Goal: Find specific page/section: Find specific page/section

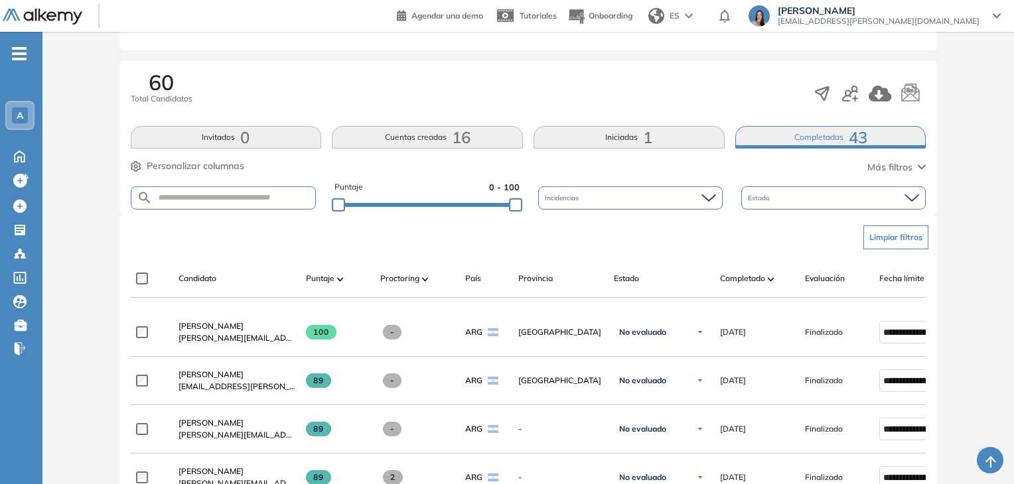
click at [25, 118] on div "A" at bounding box center [20, 115] width 16 height 16
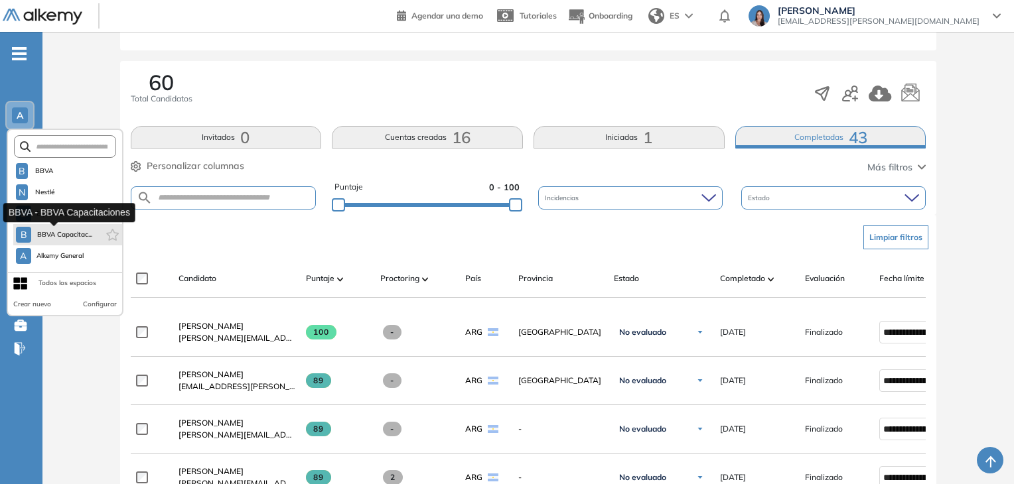
click at [79, 230] on span "BBVA Capacitac..." at bounding box center [64, 235] width 56 height 11
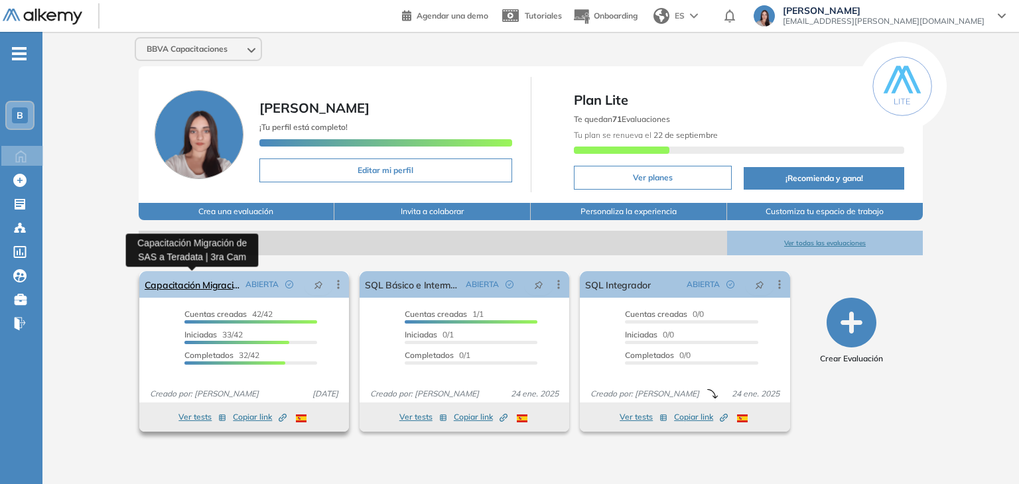
click at [169, 282] on link "Capacitación Migración de SAS a Teradata | 3ra Cam" at bounding box center [193, 284] width 96 height 27
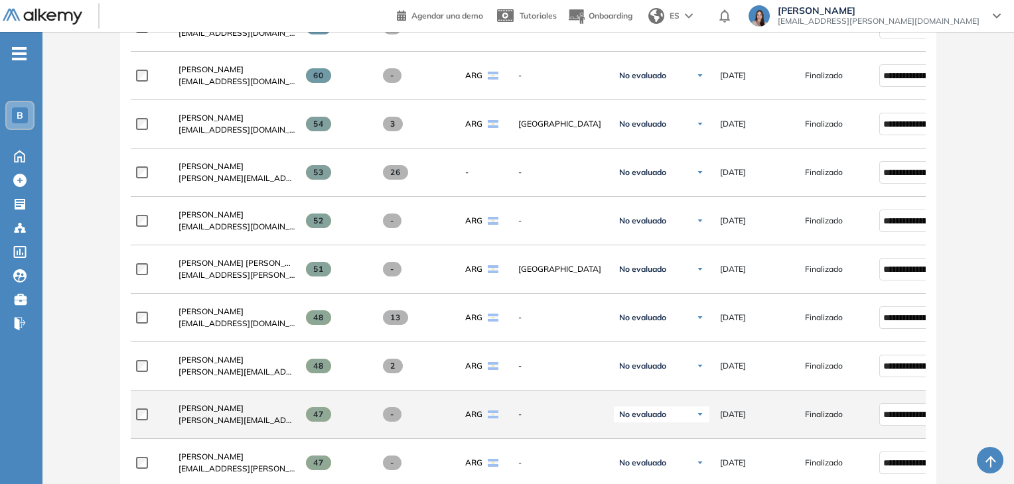
scroll to position [411, 0]
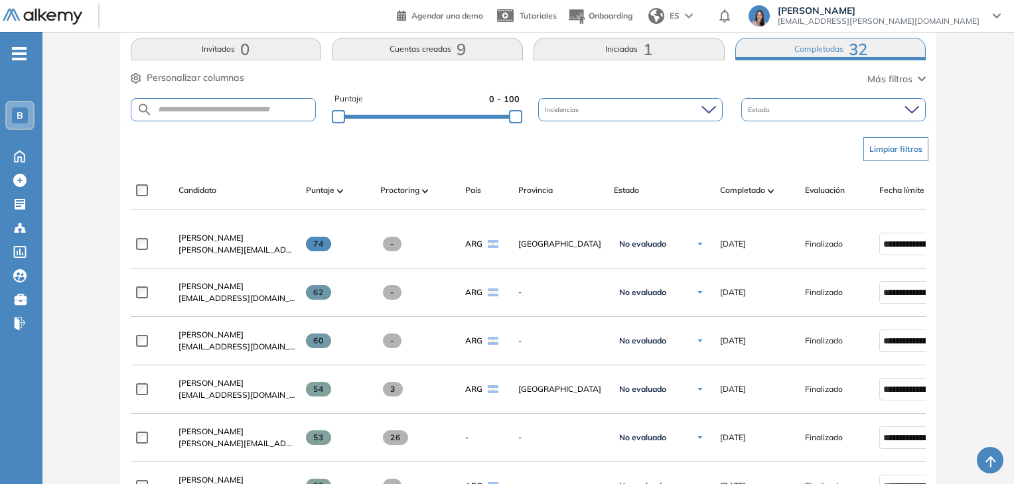
click at [632, 51] on button "Iniciadas 1" at bounding box center [628, 49] width 191 height 23
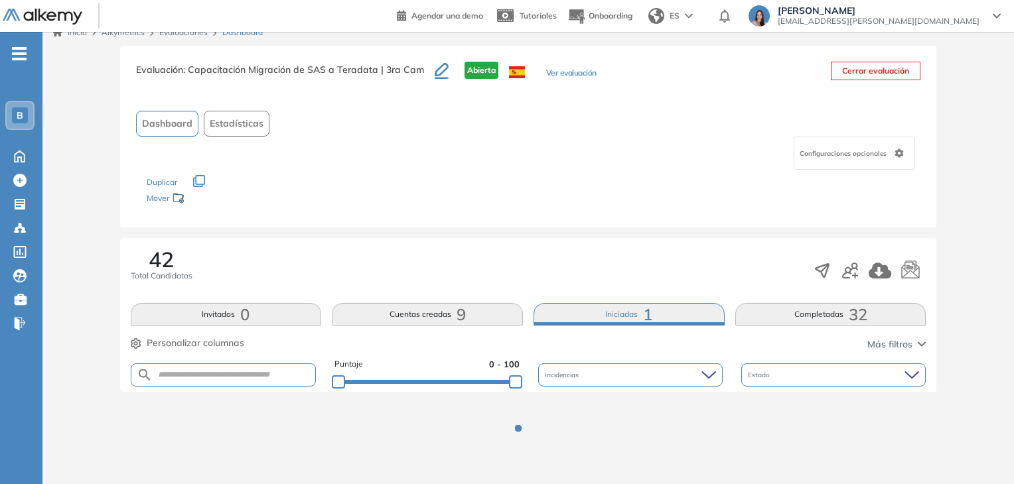
scroll to position [278, 0]
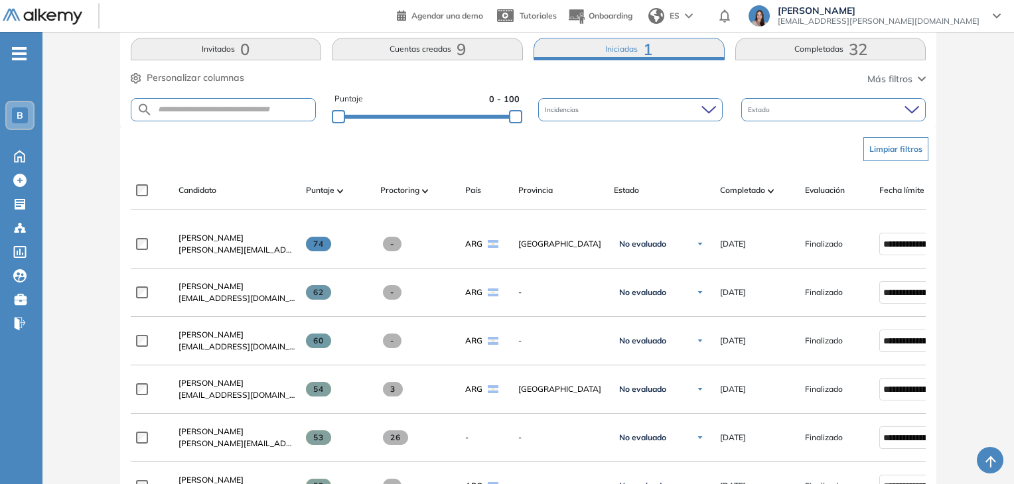
click at [630, 41] on button "Iniciadas 1" at bounding box center [628, 49] width 191 height 23
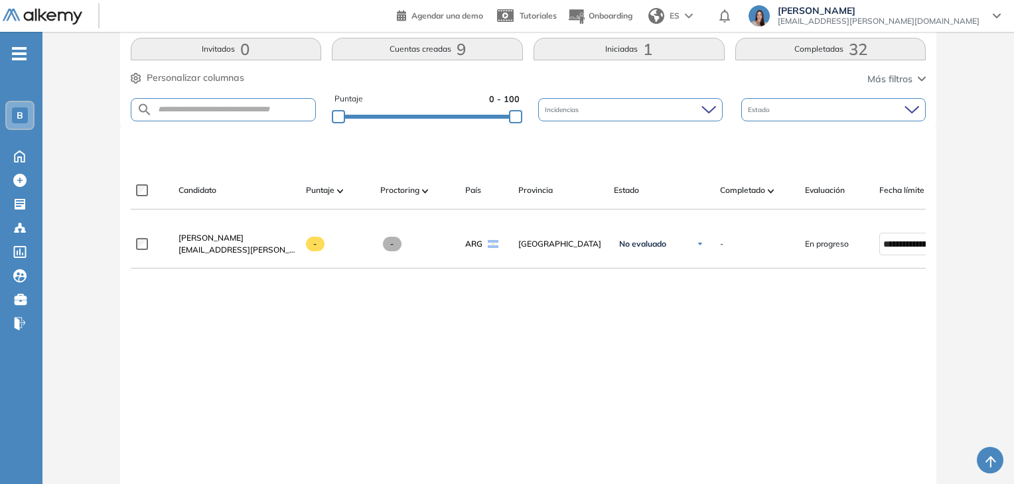
click at [784, 62] on div "42 Total Candidatos Invitados 0 Cuentas creadas 9 Iniciadas 1 Completadas 32 Pe…" at bounding box center [528, 50] width 817 height 154
click at [788, 52] on button "Completadas 32" at bounding box center [830, 49] width 191 height 23
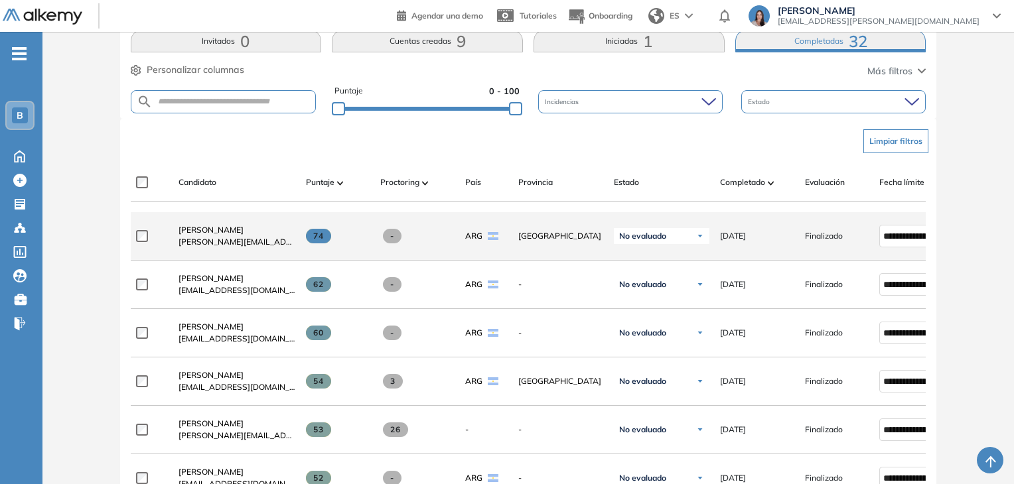
scroll to position [87, 0]
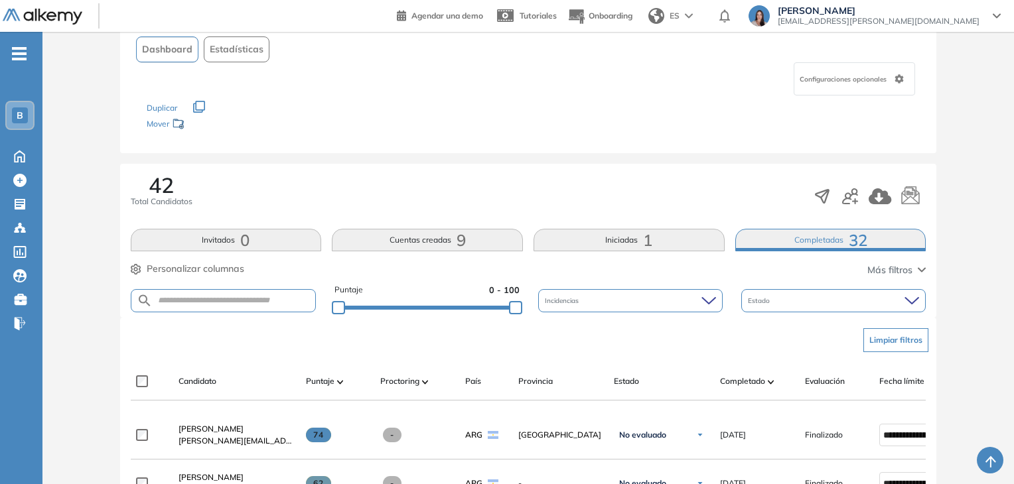
click at [21, 117] on span "B" at bounding box center [20, 115] width 7 height 11
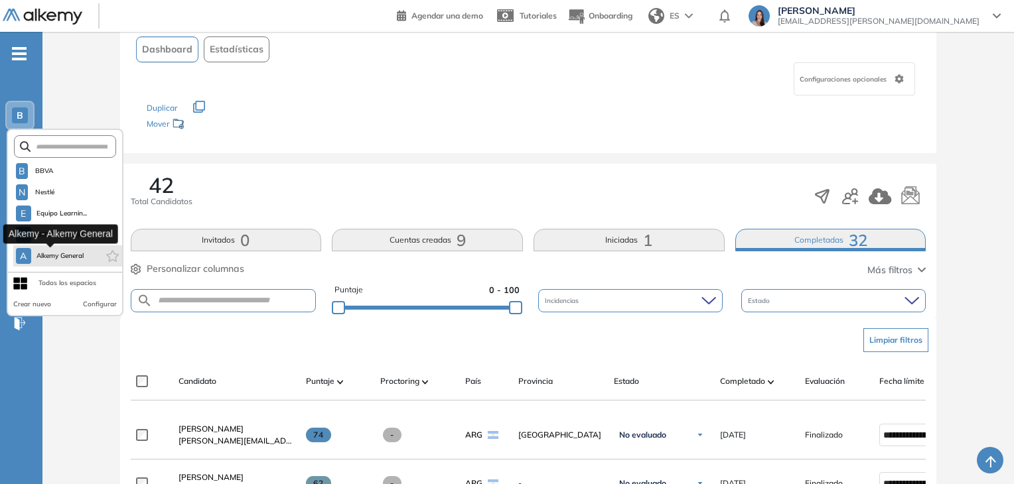
click at [70, 253] on span "Alkemy General" at bounding box center [60, 256] width 48 height 11
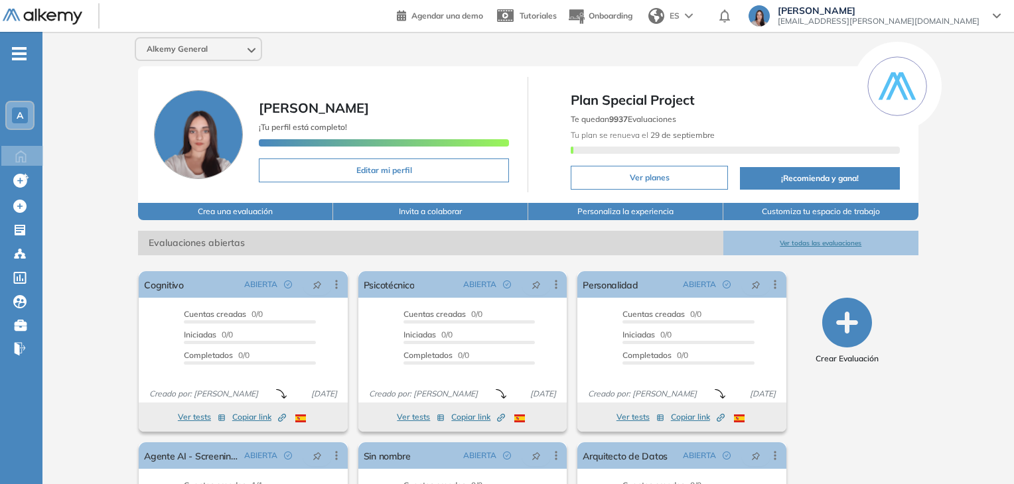
click at [787, 239] on button "Ver todas las evaluaciones" at bounding box center [820, 243] width 195 height 25
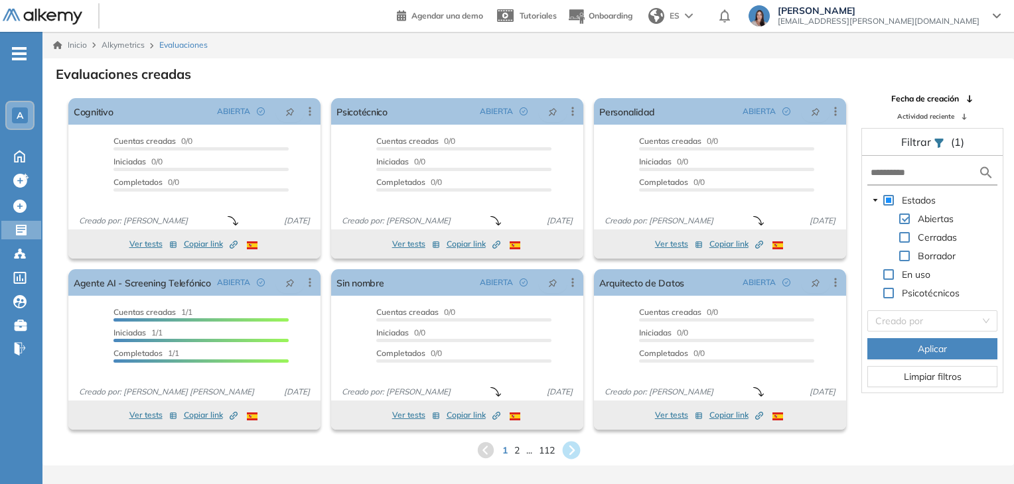
click at [570, 452] on icon at bounding box center [571, 451] width 18 height 18
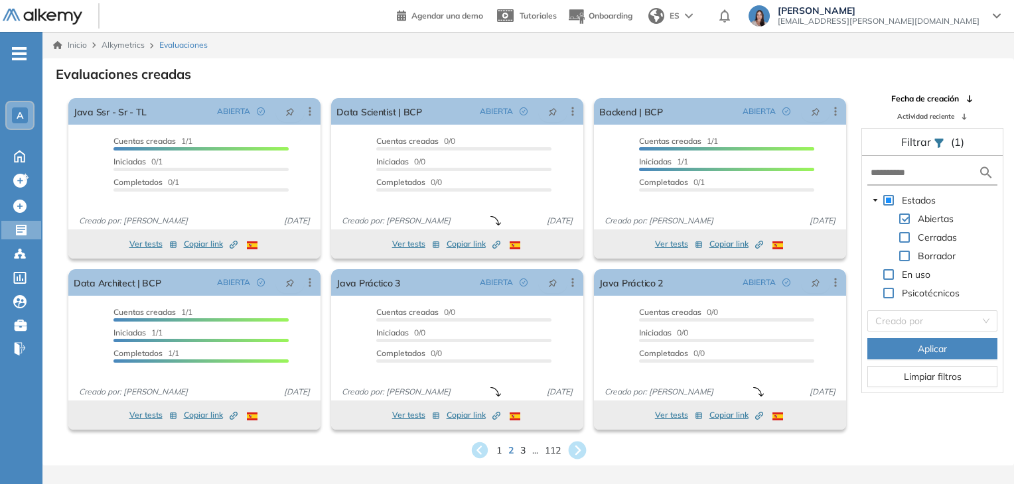
click at [576, 450] on icon at bounding box center [577, 451] width 18 height 18
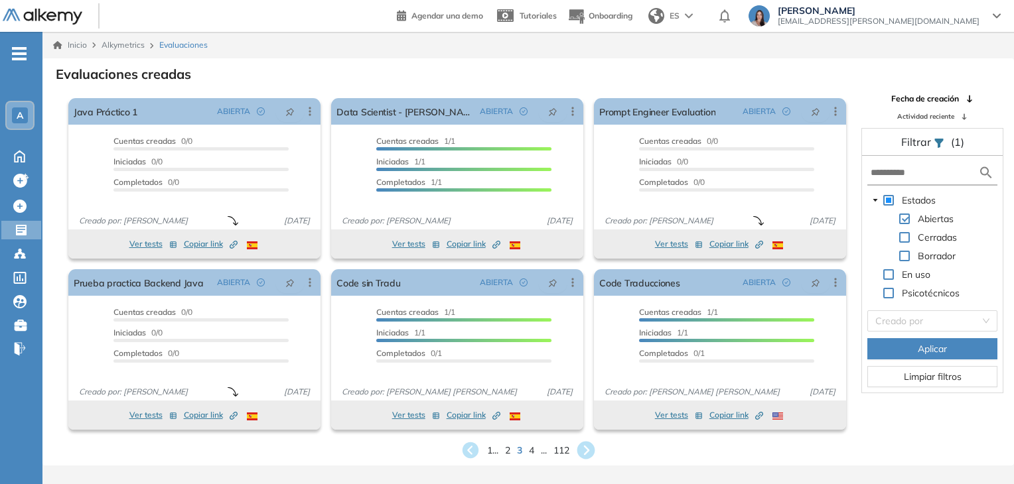
click at [590, 448] on icon at bounding box center [586, 451] width 18 height 18
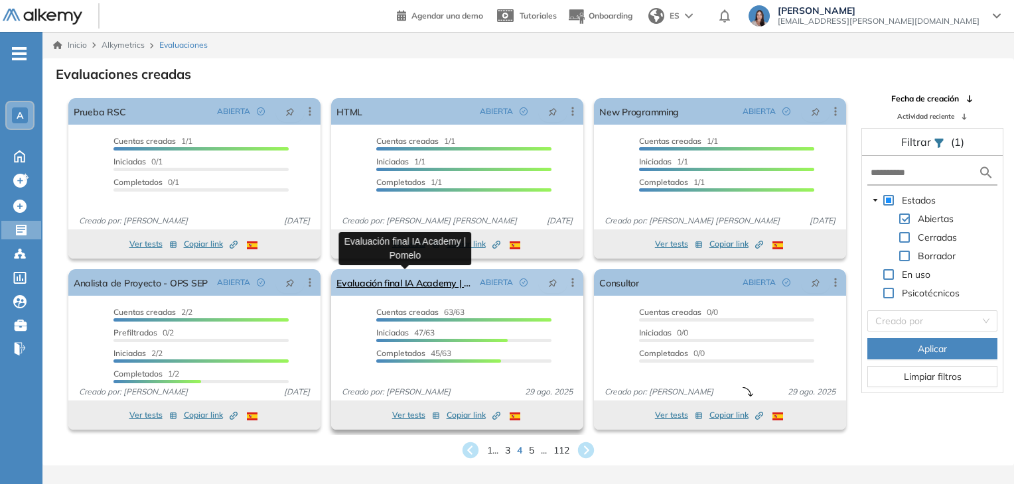
click at [424, 283] on link "Evaluación final IA Academy | Pomelo" at bounding box center [405, 282] width 138 height 27
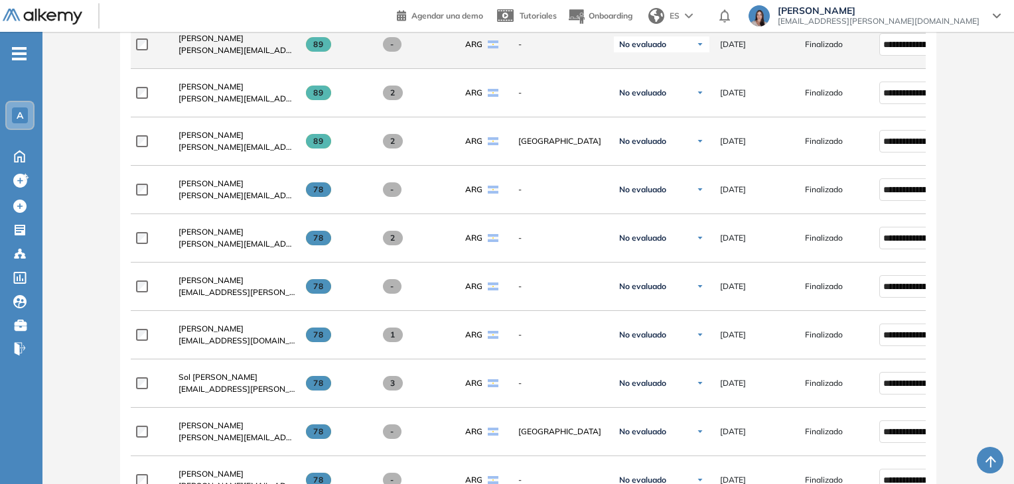
scroll to position [332, 0]
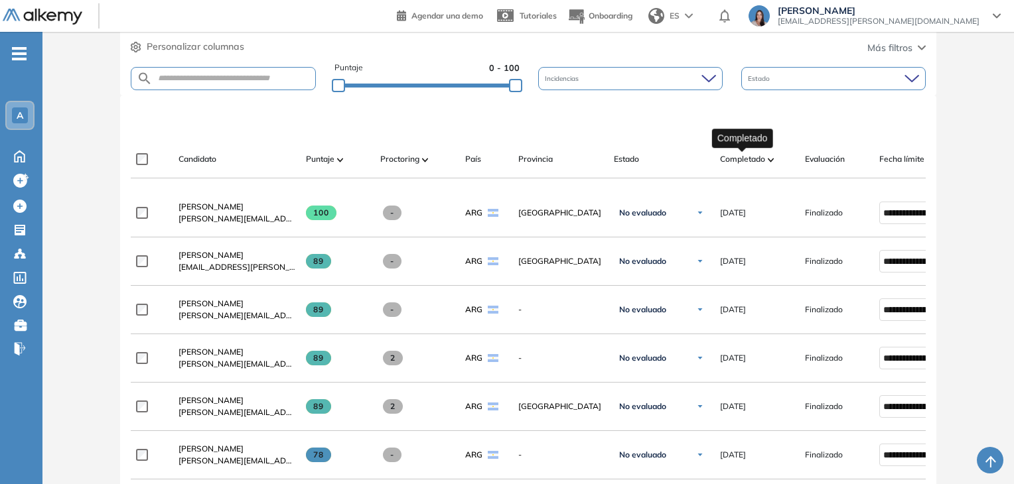
click at [756, 153] on span "Completado" at bounding box center [742, 159] width 45 height 12
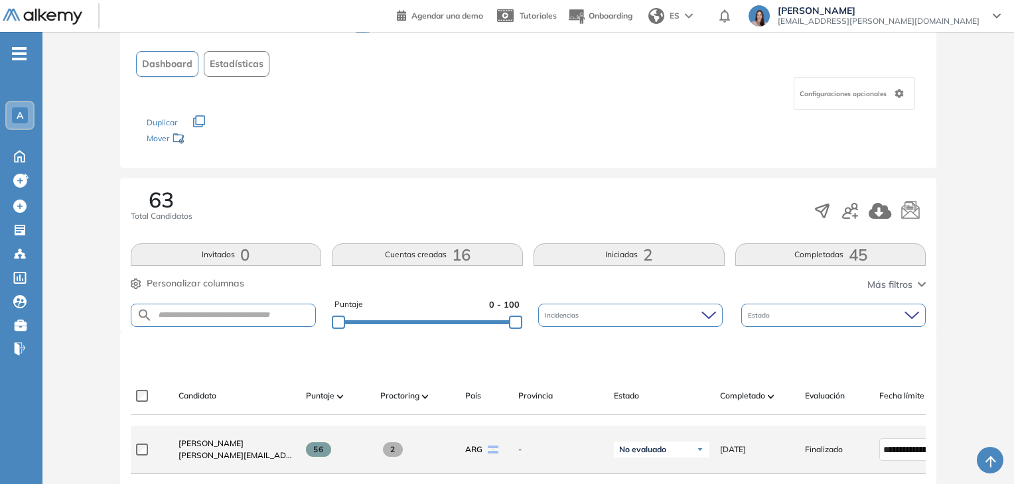
scroll to position [94, 0]
